Goal: Task Accomplishment & Management: Use online tool/utility

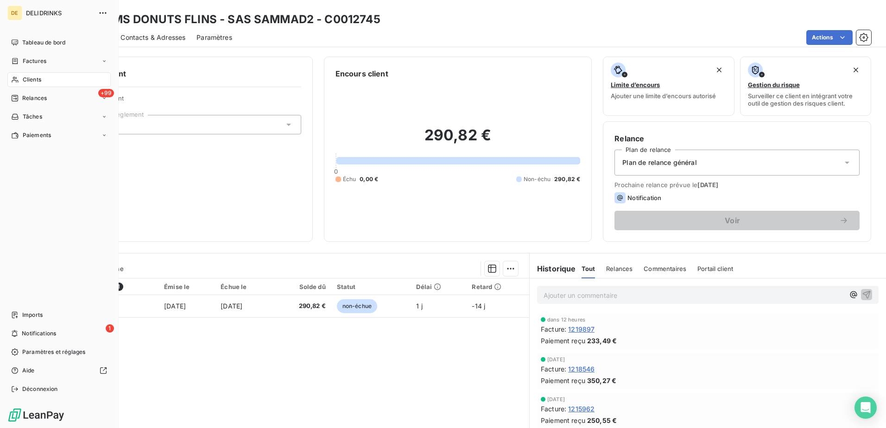
click at [38, 79] on span "Clients" at bounding box center [32, 80] width 19 height 8
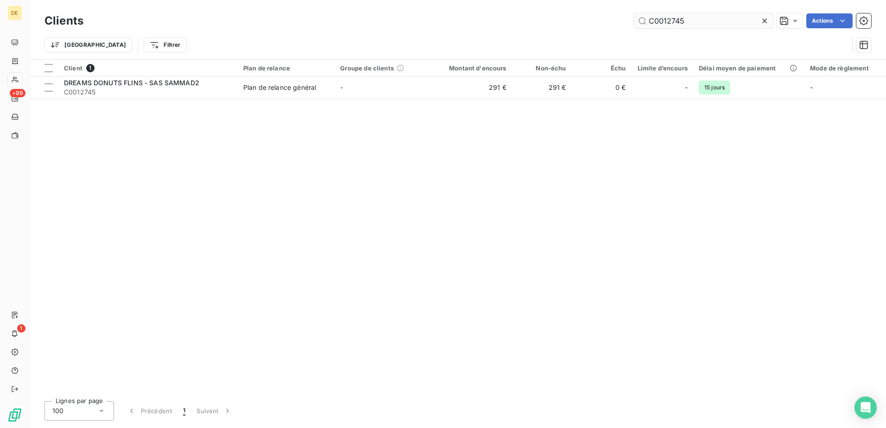
drag, startPoint x: 708, startPoint y: 15, endPoint x: 661, endPoint y: 24, distance: 47.2
click at [661, 24] on input "C0012745" at bounding box center [703, 20] width 139 height 15
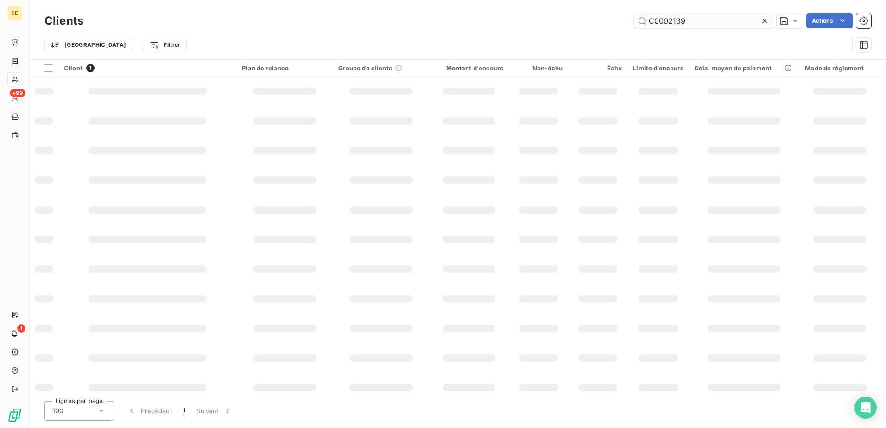
type input "C0002139"
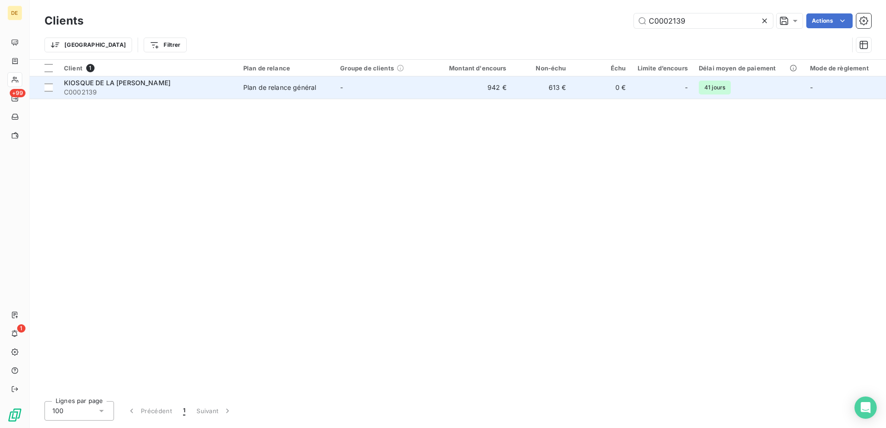
click at [128, 85] on span "KIOSQUE DE LA [PERSON_NAME]" at bounding box center [117, 83] width 107 height 8
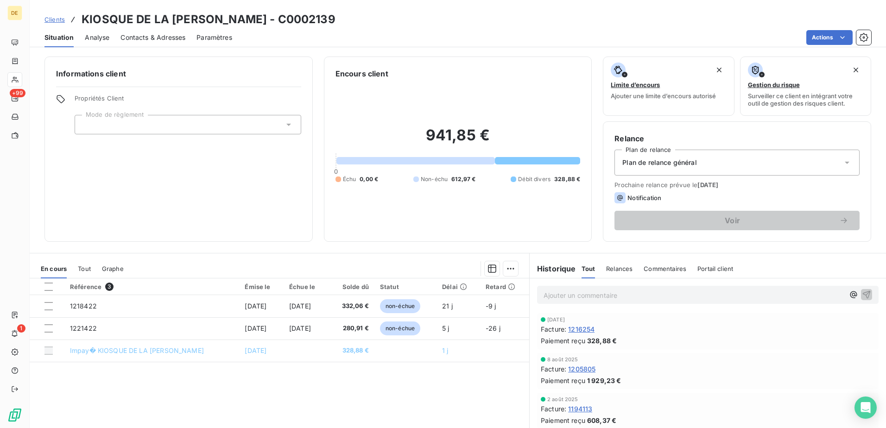
click at [705, 159] on div "Plan de relance général" at bounding box center [737, 163] width 245 height 26
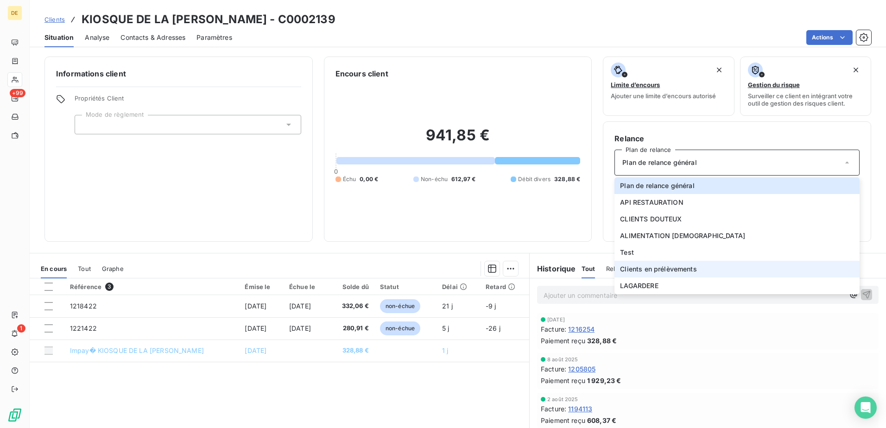
click at [633, 271] on span "Clients en prélèvements" at bounding box center [658, 269] width 76 height 9
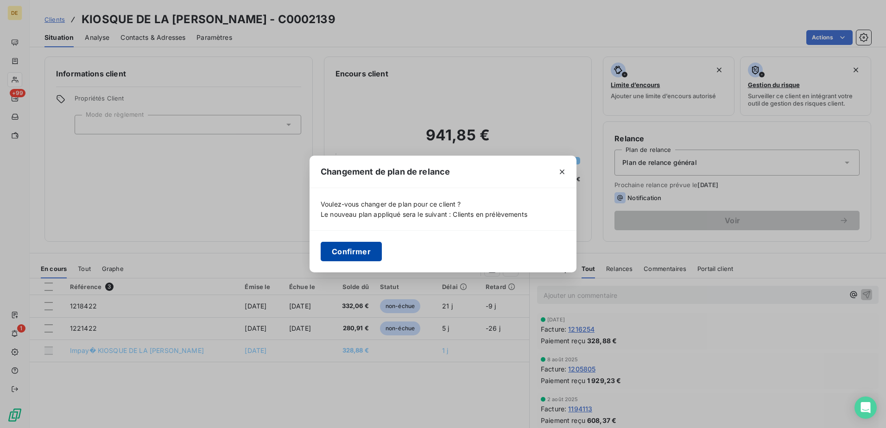
click at [357, 248] on button "Confirmer" at bounding box center [351, 251] width 61 height 19
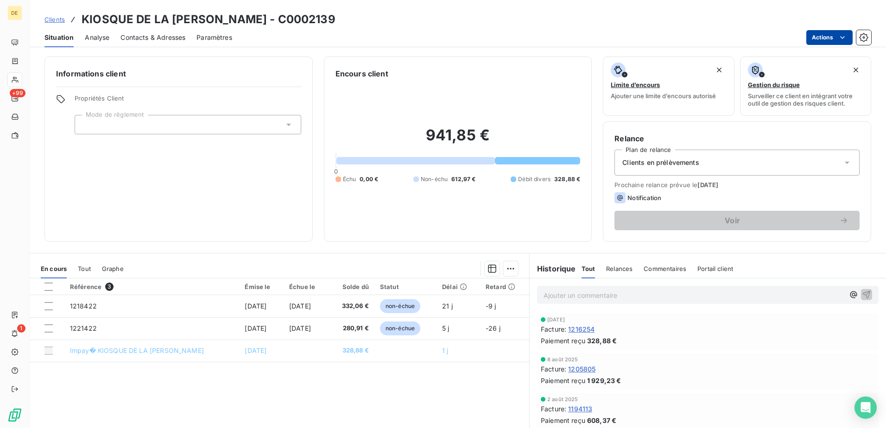
click at [848, 36] on html "DE +99 1 Clients KIOSQUE DE LA [PERSON_NAME] - C0002139 Situation Analyse Conta…" at bounding box center [443, 214] width 886 height 428
click at [862, 38] on html "DE +99 1 Clients KIOSQUE DE LA [PERSON_NAME] - C0002139 Situation Analyse Conta…" at bounding box center [443, 214] width 886 height 428
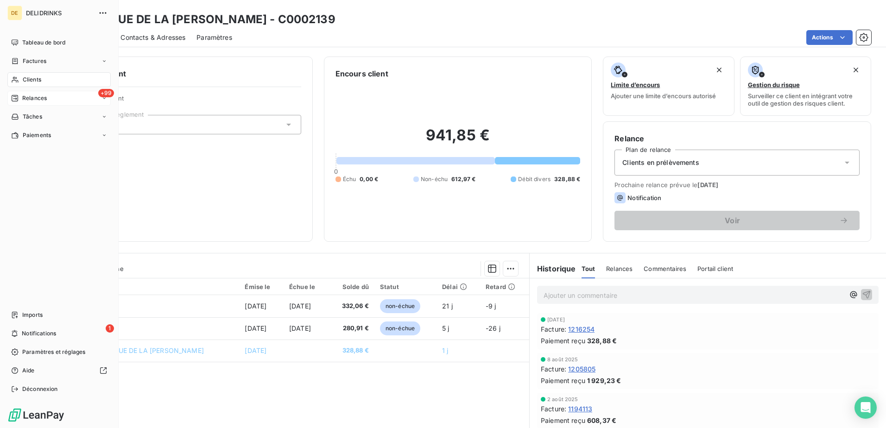
click at [36, 98] on span "Relances" at bounding box center [34, 98] width 25 height 8
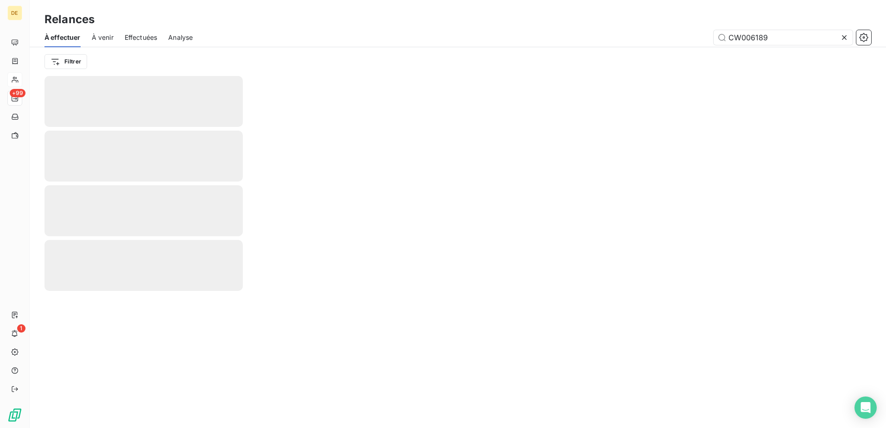
drag, startPoint x: 809, startPoint y: 34, endPoint x: 677, endPoint y: 50, distance: 133.1
click at [677, 50] on div "À effectuer À venir Effectuées Analyse CW006189 Filtrer" at bounding box center [458, 52] width 857 height 48
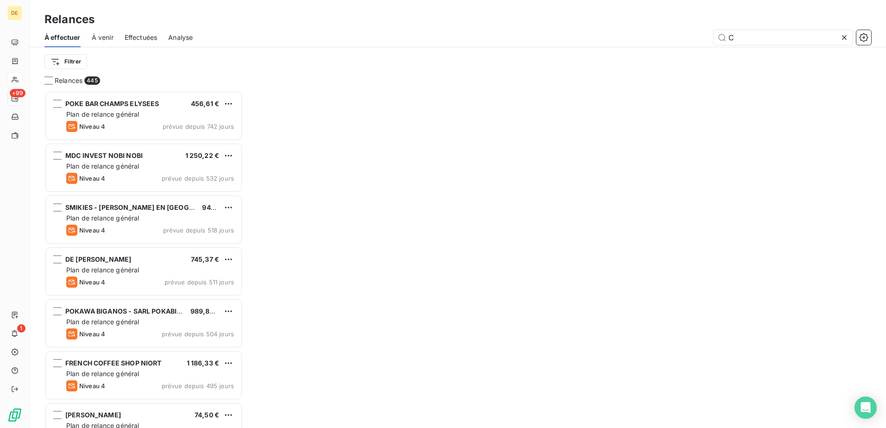
scroll to position [331, 191]
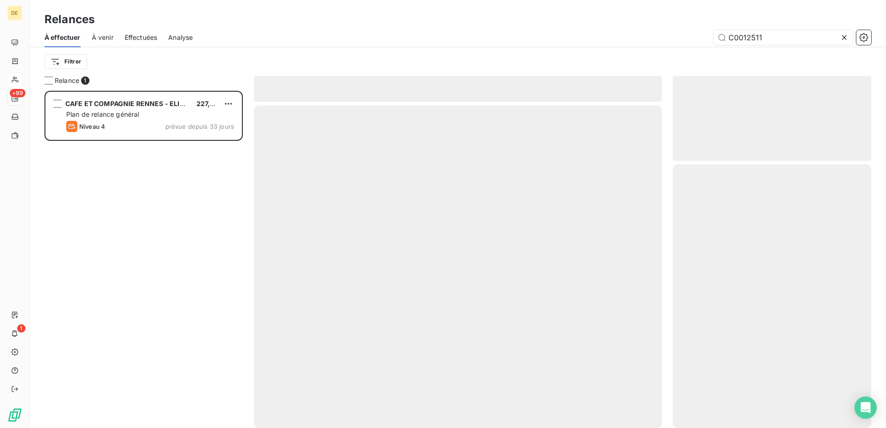
scroll to position [331, 191]
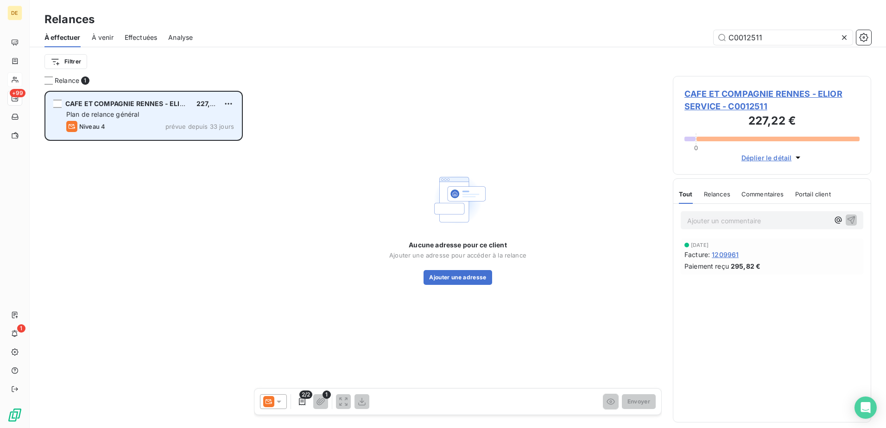
click at [135, 114] on span "Plan de relance général" at bounding box center [102, 114] width 73 height 8
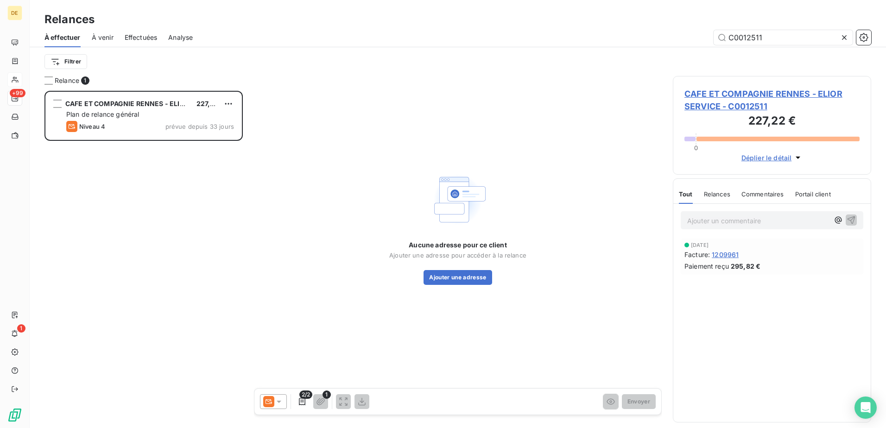
click at [277, 406] on icon at bounding box center [278, 401] width 9 height 9
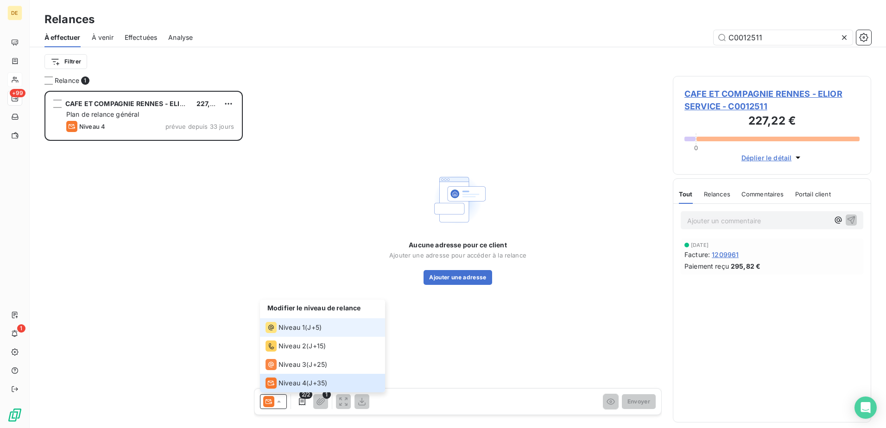
click at [292, 325] on span "Niveau 1" at bounding box center [292, 327] width 26 height 9
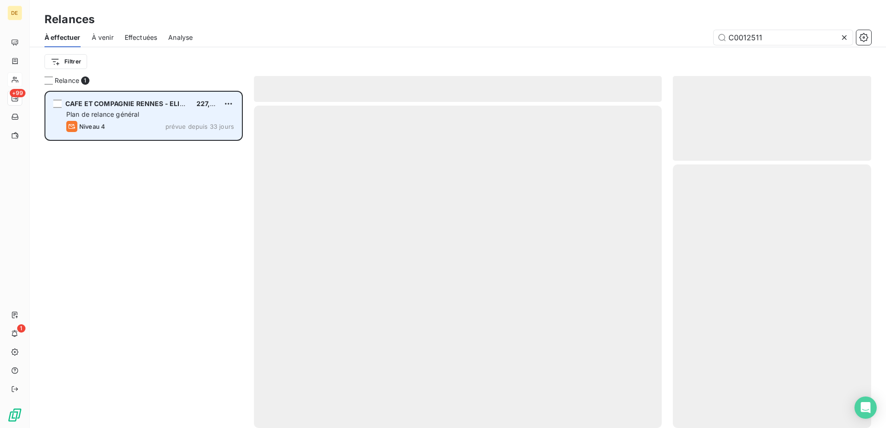
click at [135, 118] on span "Plan de relance général" at bounding box center [102, 114] width 73 height 8
click at [88, 102] on span "CAFE ET COMPAGNIE RENNES - ELIOR SERVICE" at bounding box center [141, 104] width 153 height 8
click at [56, 103] on div "grid" at bounding box center [57, 104] width 8 height 8
click at [57, 103] on icon "grid" at bounding box center [58, 104] width 6 height 6
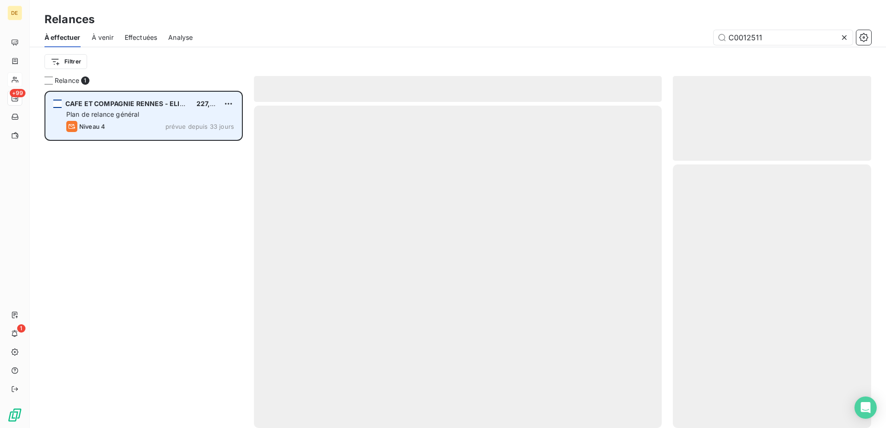
click at [105, 102] on span "CAFE ET COMPAGNIE RENNES - ELIOR SERVICE" at bounding box center [141, 104] width 153 height 8
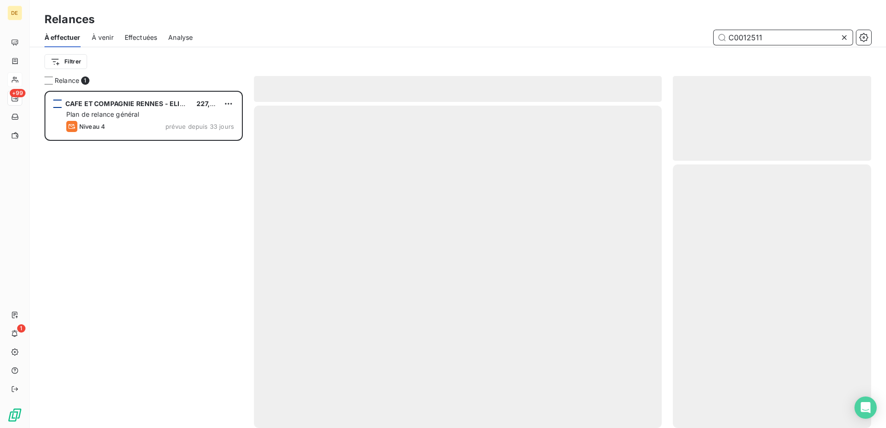
click at [797, 35] on input "C0012511" at bounding box center [783, 37] width 139 height 15
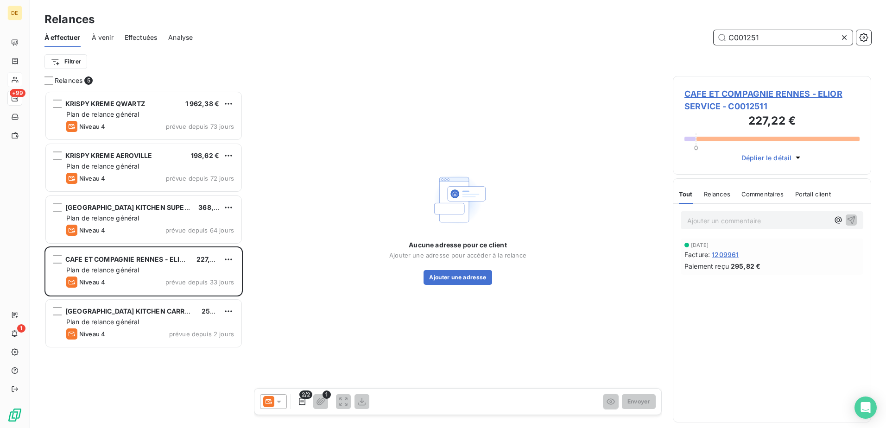
type input "C0012511"
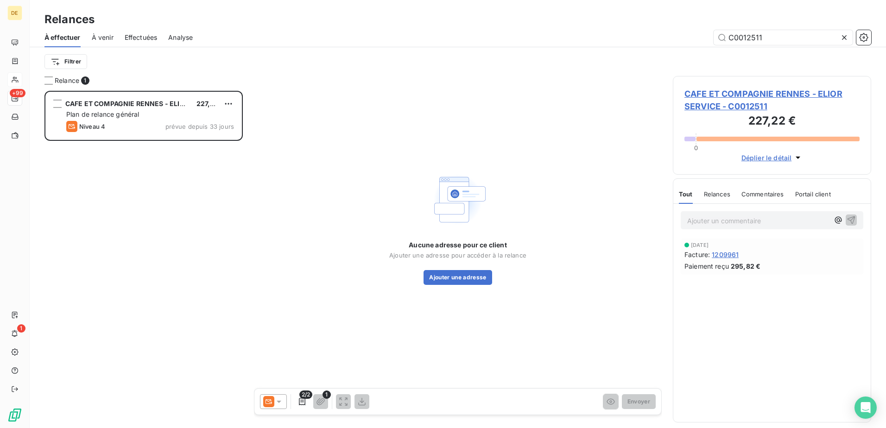
click at [280, 404] on icon at bounding box center [278, 401] width 9 height 9
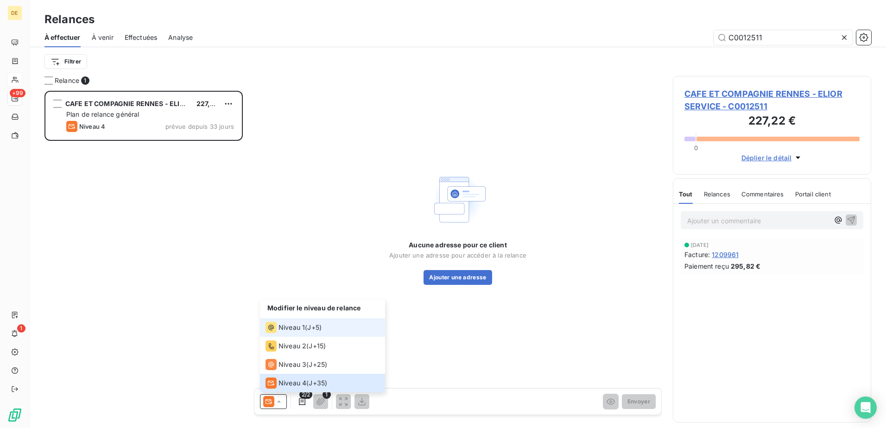
click at [301, 323] on span "Niveau 1" at bounding box center [292, 327] width 26 height 9
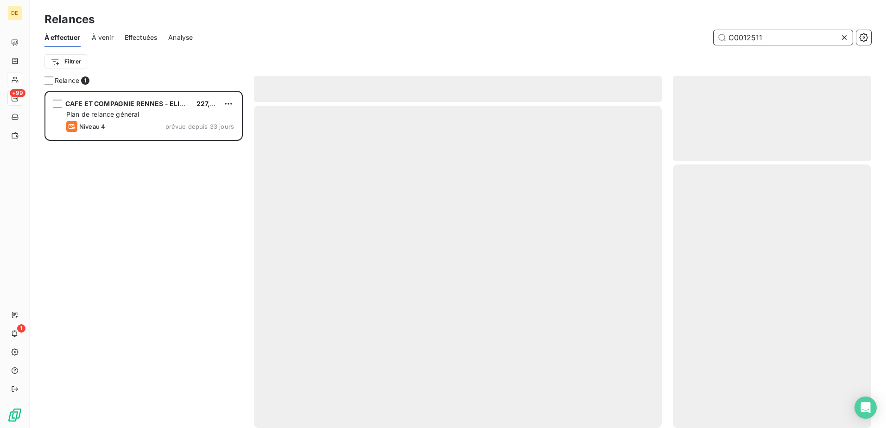
click at [798, 33] on input "C0012511" at bounding box center [783, 37] width 139 height 15
drag, startPoint x: 790, startPoint y: 38, endPoint x: 643, endPoint y: 41, distance: 147.9
click at [643, 41] on div "C0012511" at bounding box center [538, 37] width 668 height 15
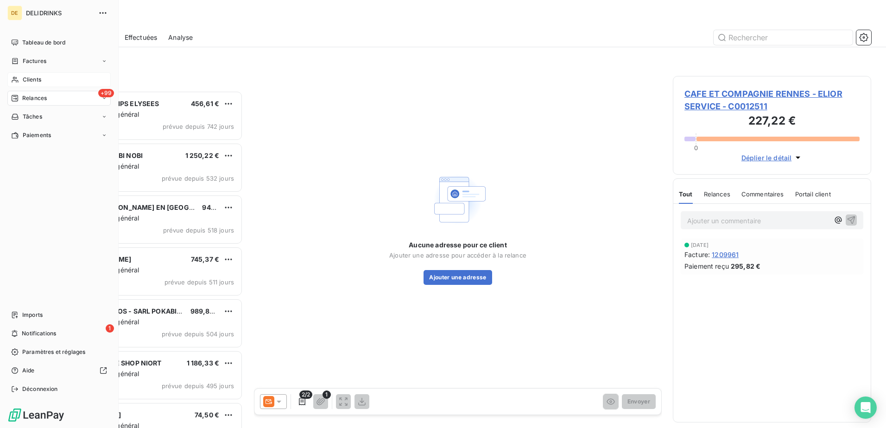
click at [23, 75] on div "Clients" at bounding box center [58, 79] width 103 height 15
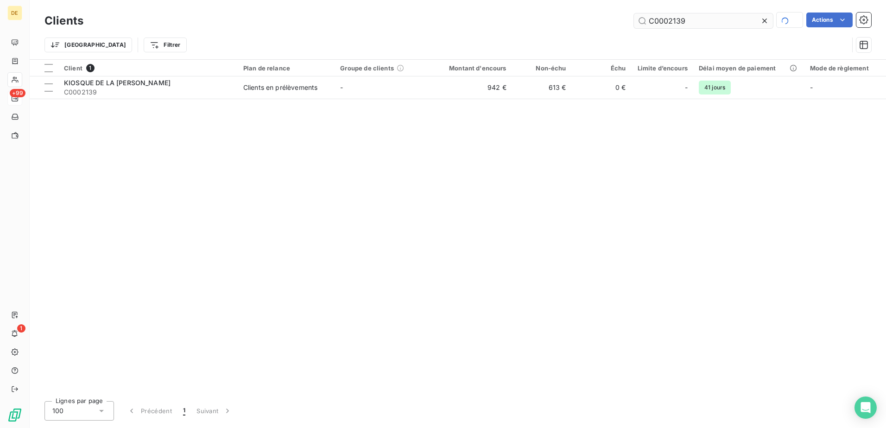
drag, startPoint x: 701, startPoint y: 25, endPoint x: 664, endPoint y: 24, distance: 36.6
click at [664, 24] on input "C0002139" at bounding box center [703, 20] width 139 height 15
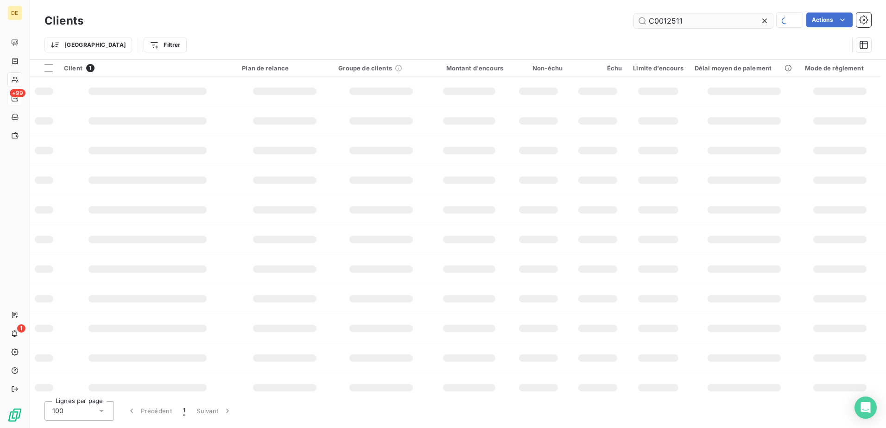
type input "C0012511"
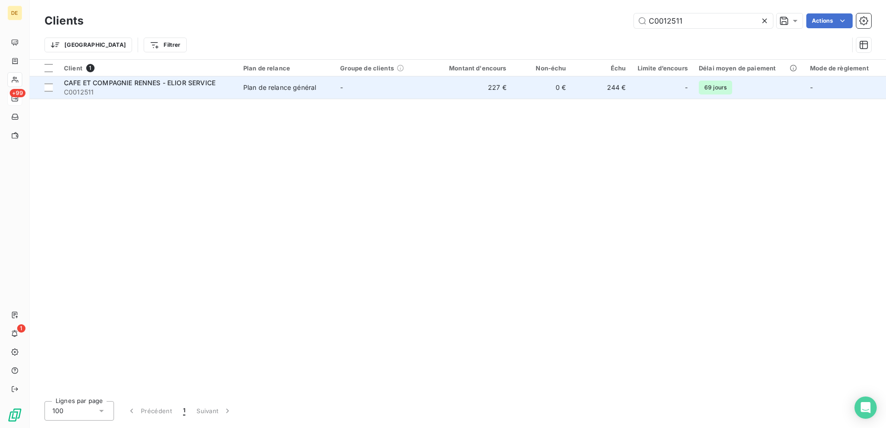
click at [404, 90] on td "-" at bounding box center [383, 87] width 97 height 22
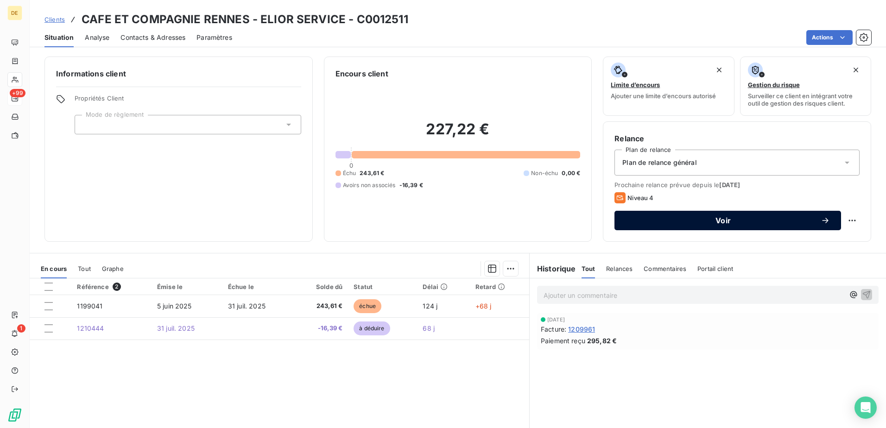
click at [735, 223] on span "Voir" at bounding box center [723, 220] width 195 height 7
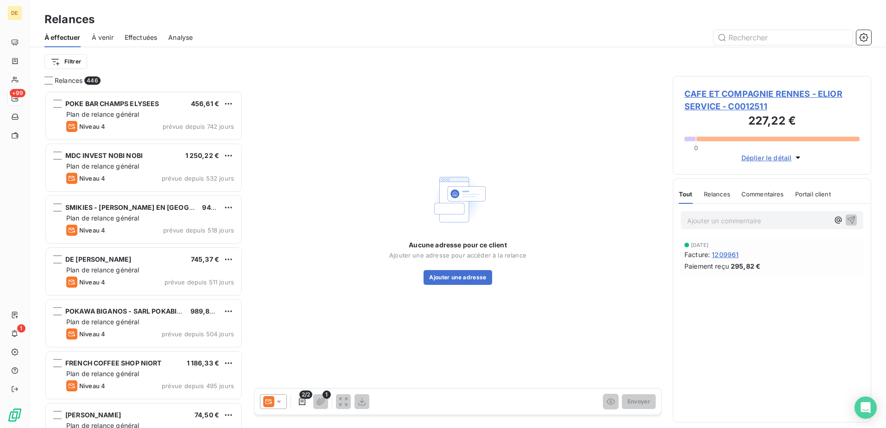
scroll to position [331, 191]
click at [280, 401] on icon at bounding box center [278, 401] width 9 height 9
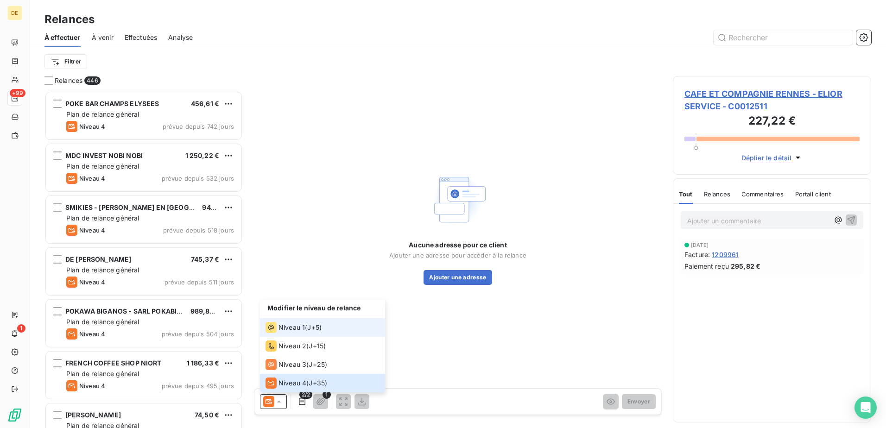
click at [290, 331] on span "Niveau 1" at bounding box center [292, 327] width 26 height 9
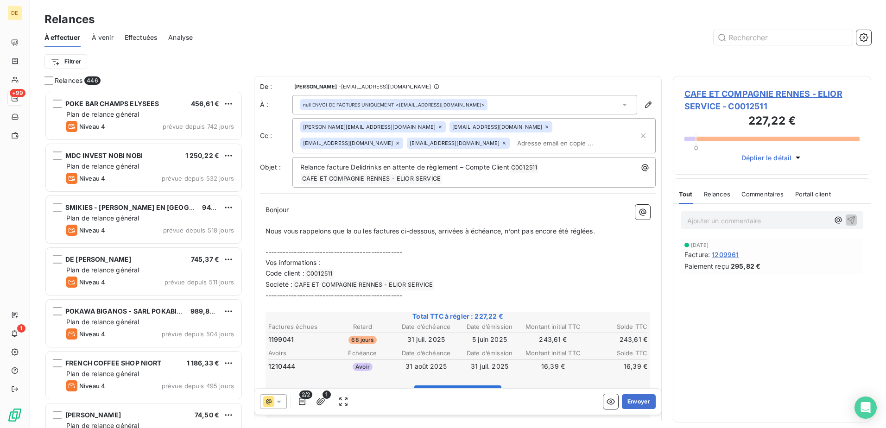
click at [522, 101] on div "null ENVOI DE FACTURES UNIQUEMENT <[EMAIL_ADDRESS][DOMAIN_NAME]>" at bounding box center [465, 104] width 345 height 19
click at [519, 109] on div "null ENVOI DE FACTURES UNIQUEMENT <[EMAIL_ADDRESS][DOMAIN_NAME]>" at bounding box center [465, 104] width 345 height 19
click at [478, 147] on div "[PERSON_NAME][EMAIL_ADDRESS][DOMAIN_NAME] [EMAIL_ADDRESS][DOMAIN_NAME] [EMAIL_A…" at bounding box center [469, 135] width 338 height 29
click at [495, 103] on div "null ENVOI DE FACTURES UNIQUEMENT <[EMAIL_ADDRESS][DOMAIN_NAME]>" at bounding box center [465, 104] width 345 height 19
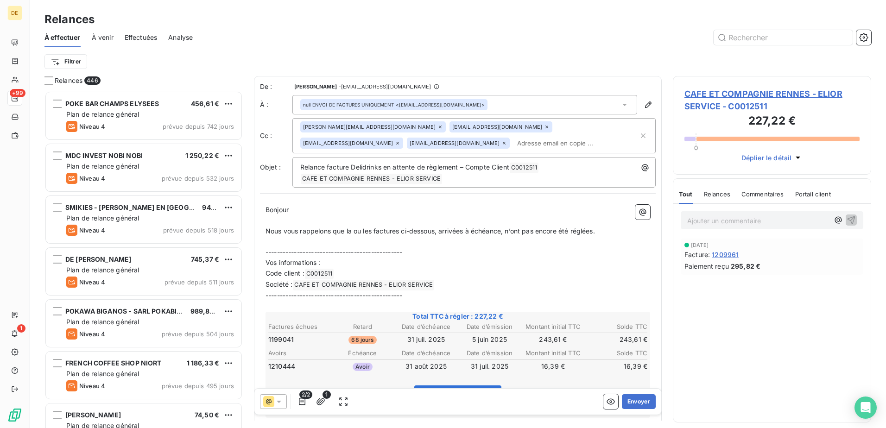
click at [475, 145] on div "[PERSON_NAME][EMAIL_ADDRESS][DOMAIN_NAME] [EMAIL_ADDRESS][DOMAIN_NAME] [EMAIL_A…" at bounding box center [469, 135] width 338 height 29
paste input "[EMAIL_ADDRESS][DOMAIN_NAME]"
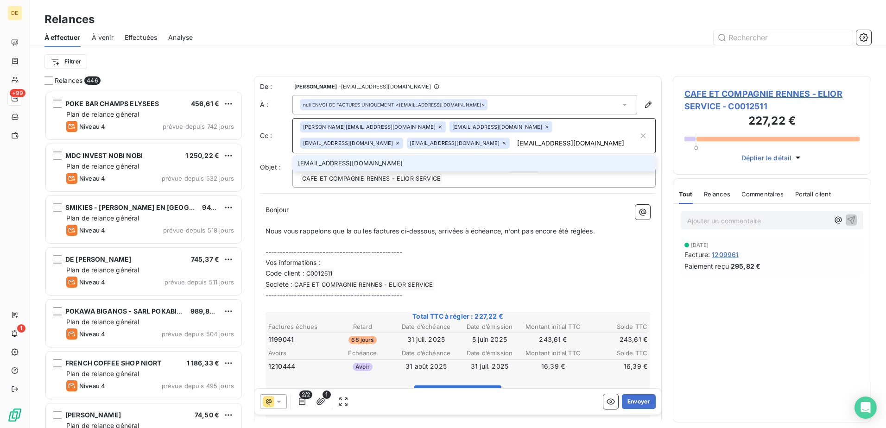
type input "[EMAIL_ADDRESS][DOMAIN_NAME]"
click at [485, 163] on li "[EMAIL_ADDRESS][DOMAIN_NAME]" at bounding box center [474, 163] width 363 height 16
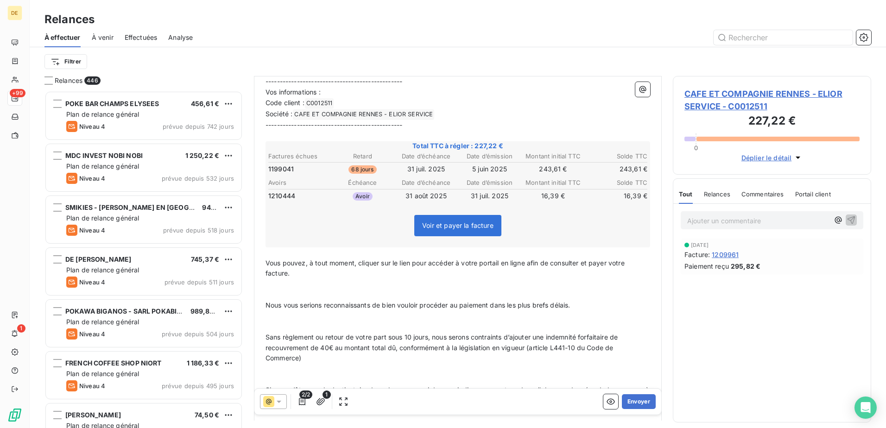
scroll to position [279, 0]
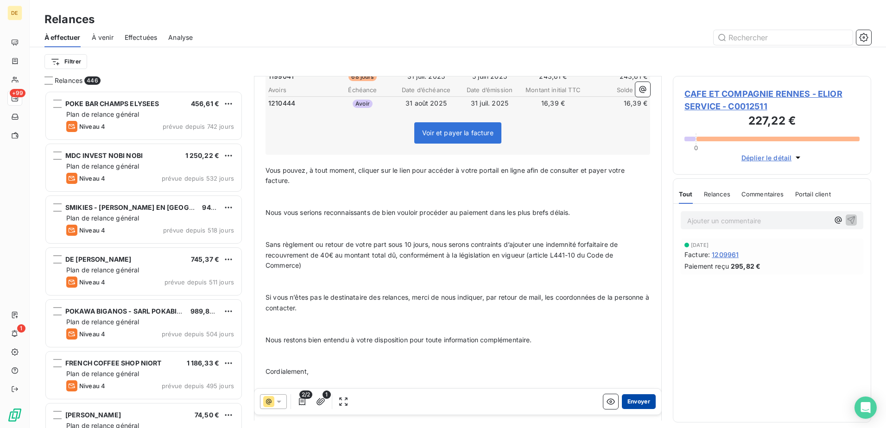
click at [638, 402] on button "Envoyer" at bounding box center [639, 402] width 34 height 15
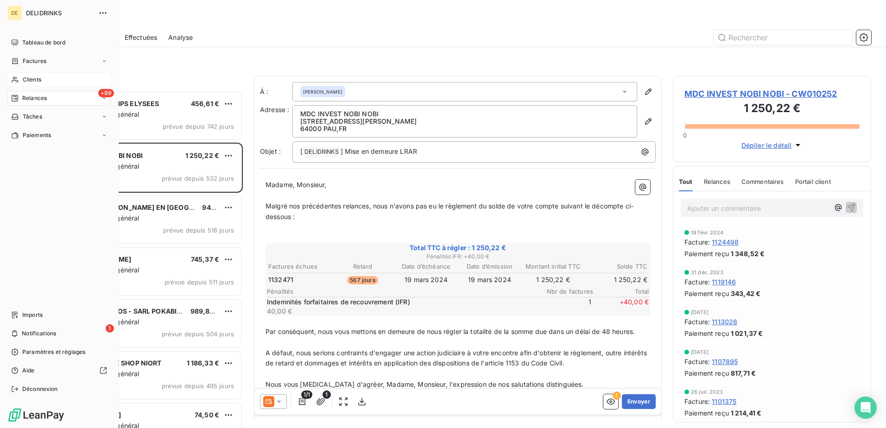
click at [38, 82] on span "Clients" at bounding box center [32, 80] width 19 height 8
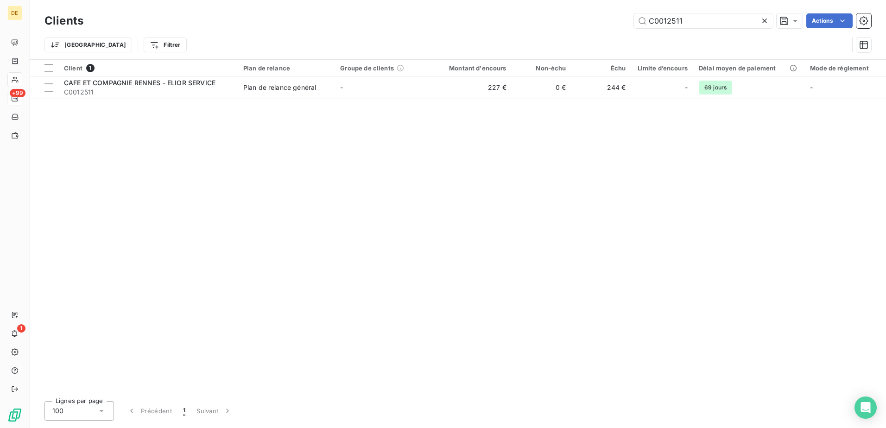
drag, startPoint x: 697, startPoint y: 24, endPoint x: 582, endPoint y: 23, distance: 114.5
click at [582, 23] on div "C0012511 Actions" at bounding box center [483, 20] width 777 height 15
type input "PANCHITO"
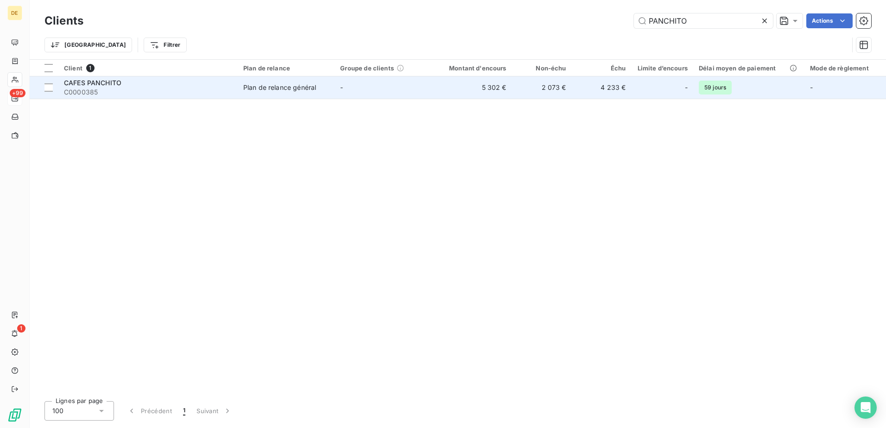
click at [284, 88] on div "Plan de relance général" at bounding box center [279, 87] width 73 height 9
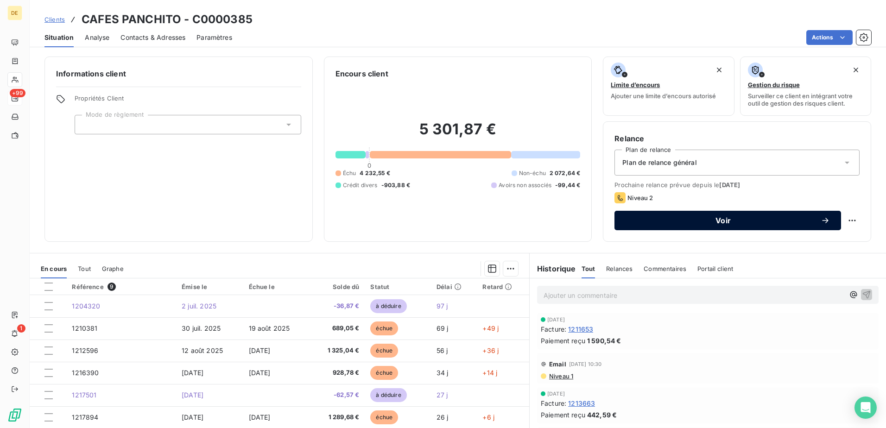
click at [827, 219] on button "Voir" at bounding box center [728, 220] width 227 height 19
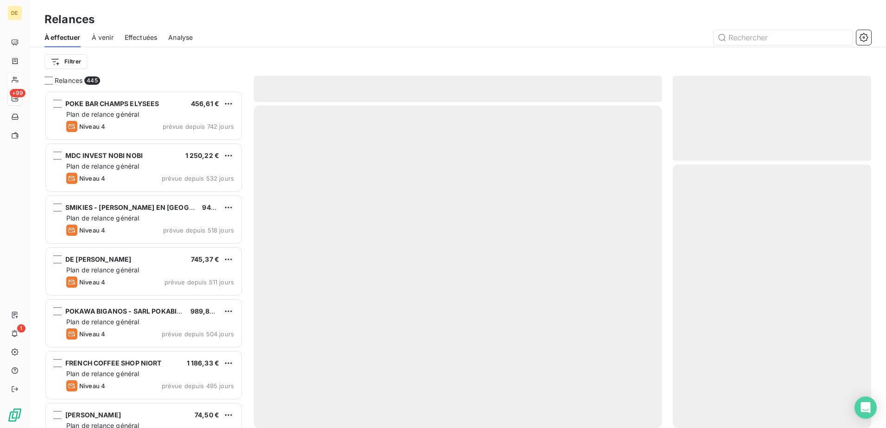
scroll to position [331, 191]
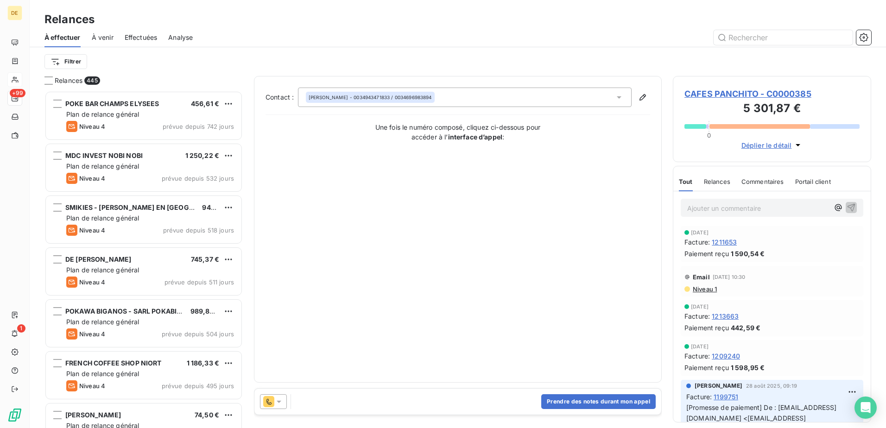
click at [282, 405] on icon at bounding box center [278, 401] width 9 height 9
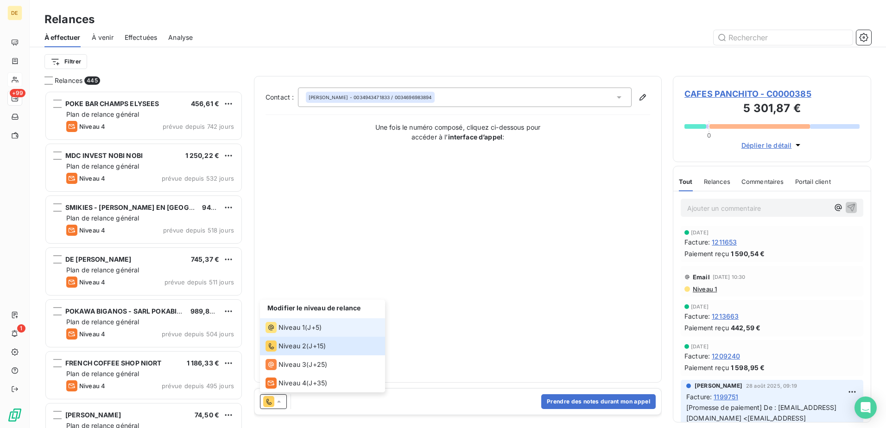
click at [304, 326] on span "Niveau 1" at bounding box center [292, 327] width 26 height 9
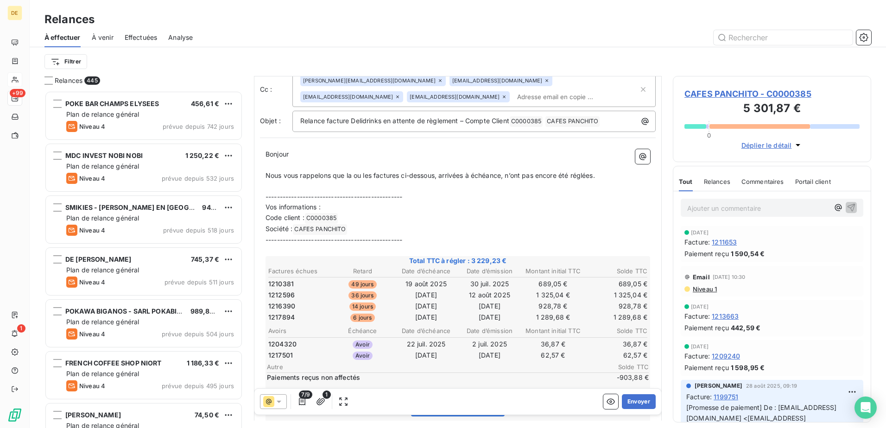
scroll to position [93, 0]
